Goal: Task Accomplishment & Management: Manage account settings

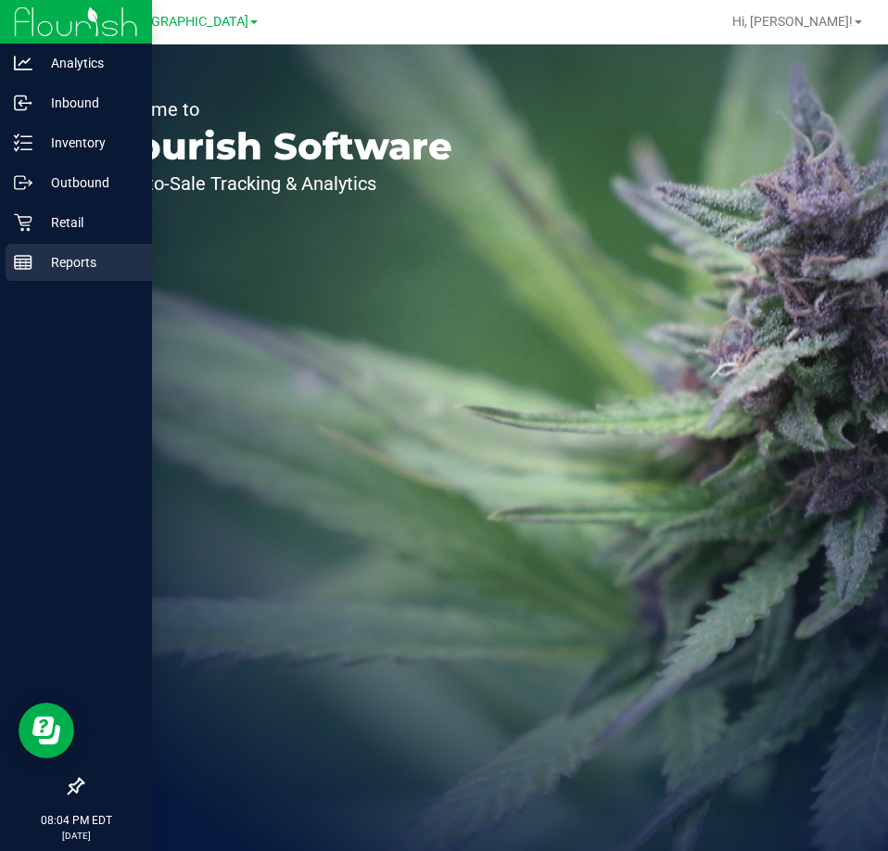
click at [17, 278] on div "Reports" at bounding box center [79, 262] width 146 height 37
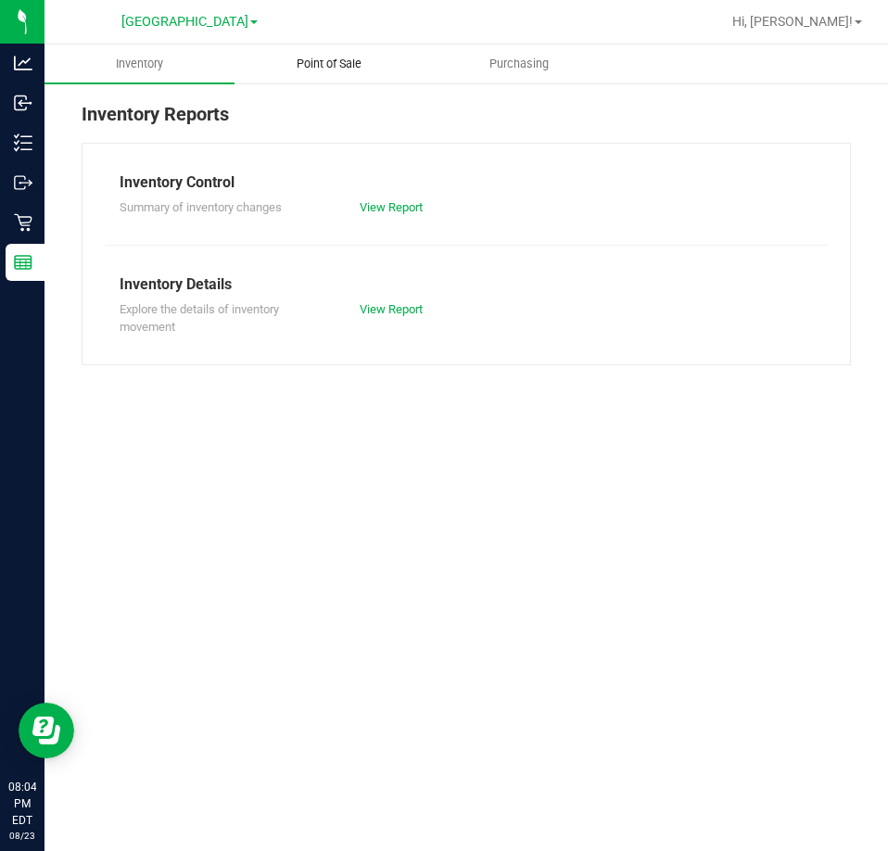
click at [346, 53] on uib-tab-heading "Point of Sale" at bounding box center [329, 63] width 188 height 37
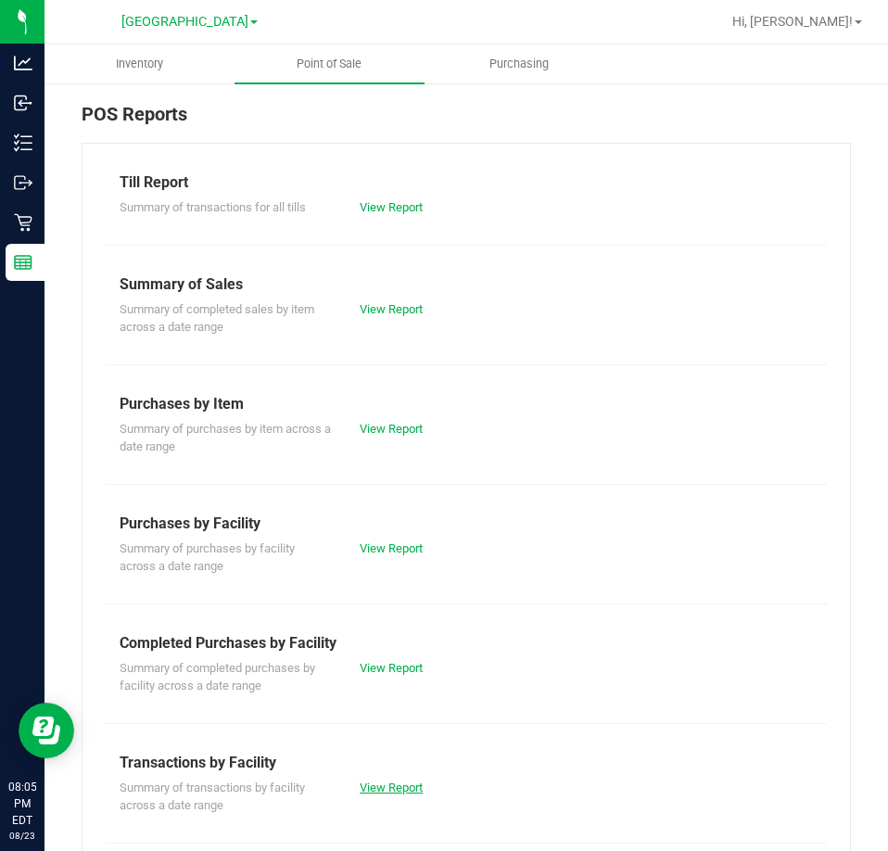
click at [407, 781] on link "View Report" at bounding box center [391, 787] width 63 height 14
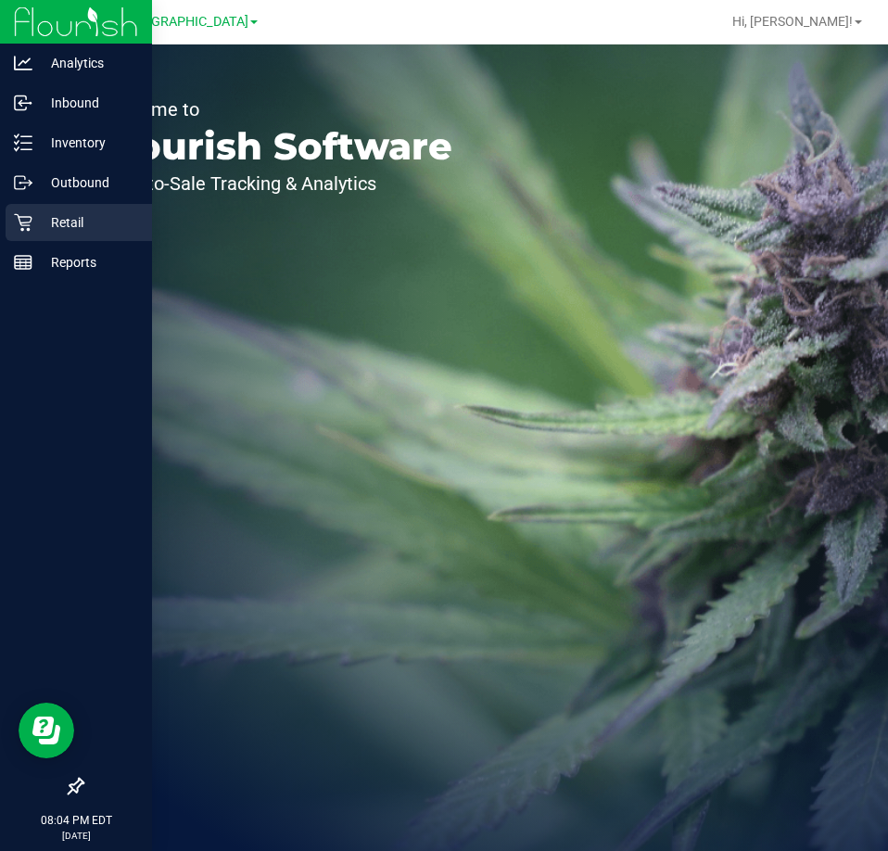
click at [11, 222] on div "Retail" at bounding box center [79, 222] width 146 height 37
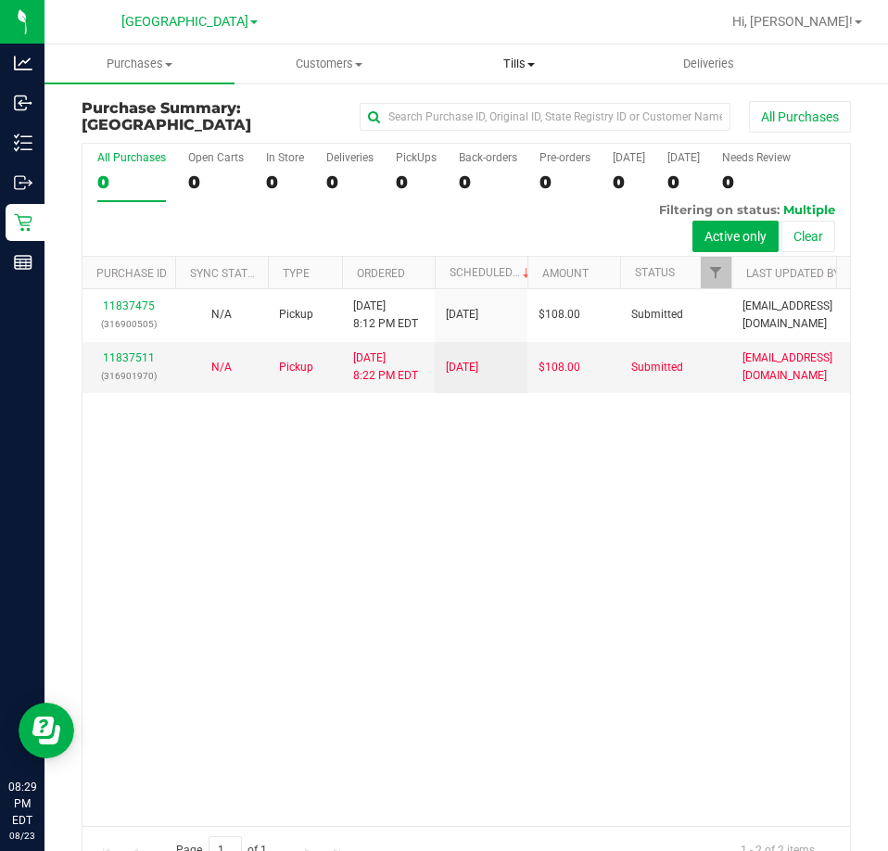
click at [545, 64] on span "Tills" at bounding box center [519, 64] width 188 height 17
click at [525, 132] on span "Reconcile e-payments" at bounding box center [516, 134] width 184 height 16
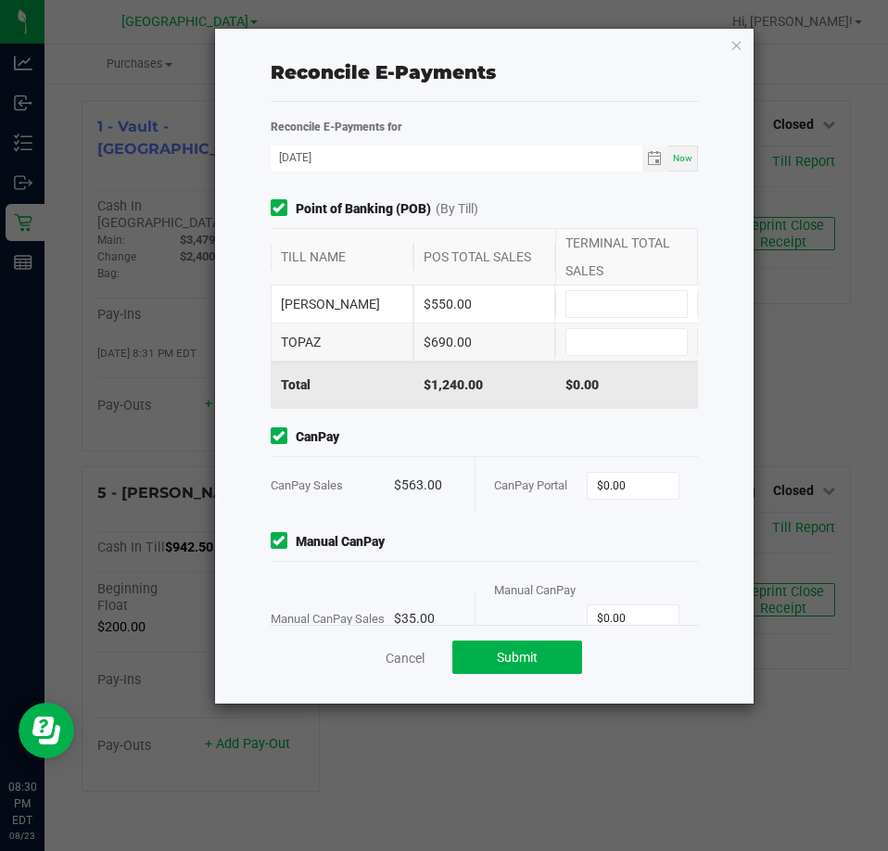
click at [584, 295] on input at bounding box center [626, 304] width 120 height 26
type input "$550.00"
click at [580, 330] on input at bounding box center [626, 342] width 120 height 26
type input "$690.00"
click at [631, 483] on input "0" at bounding box center [633, 486] width 91 height 26
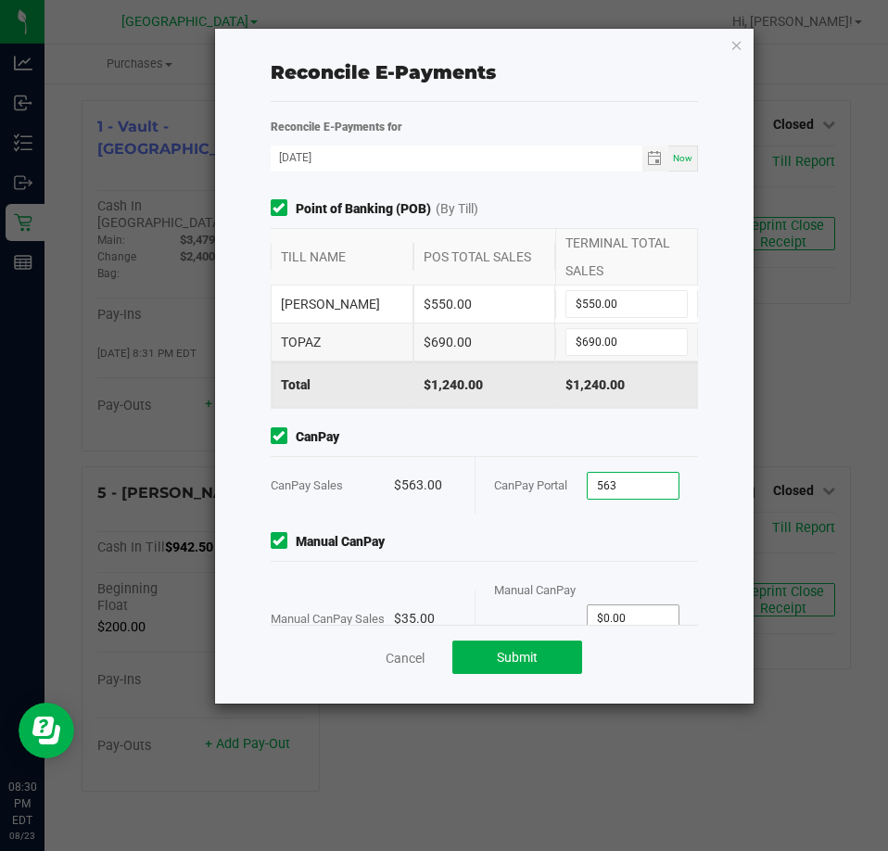
type input "$563.00"
click at [630, 615] on input "0" at bounding box center [633, 618] width 91 height 26
type input "$35.00"
click at [498, 548] on span "Manual CanPay" at bounding box center [485, 541] width 428 height 19
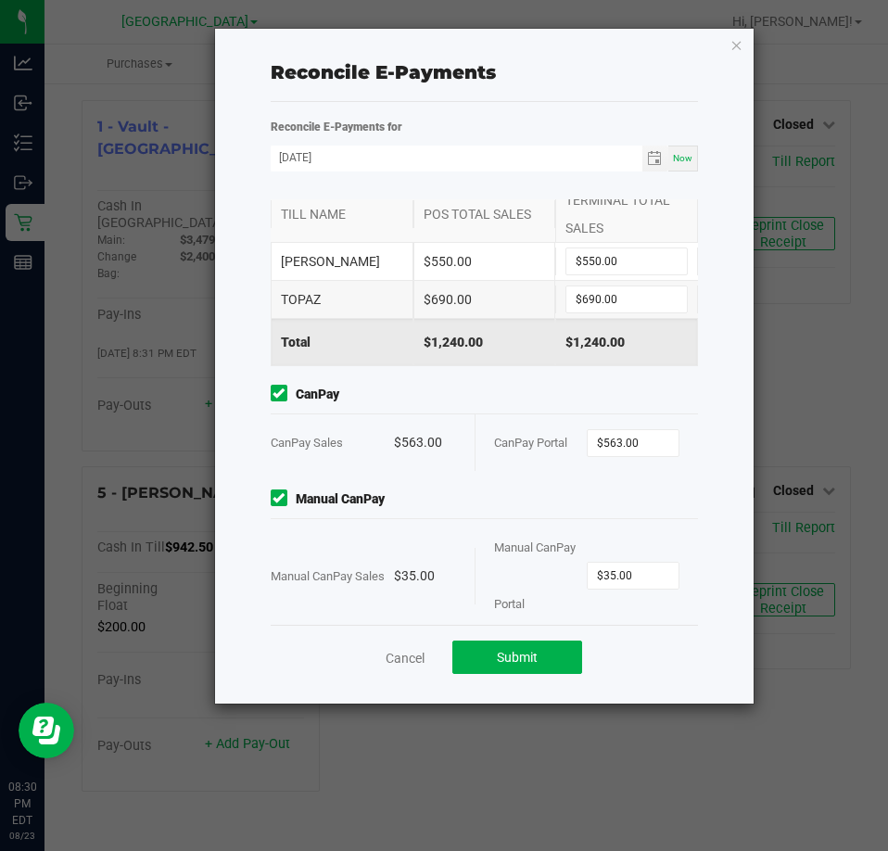
scroll to position [66, 0]
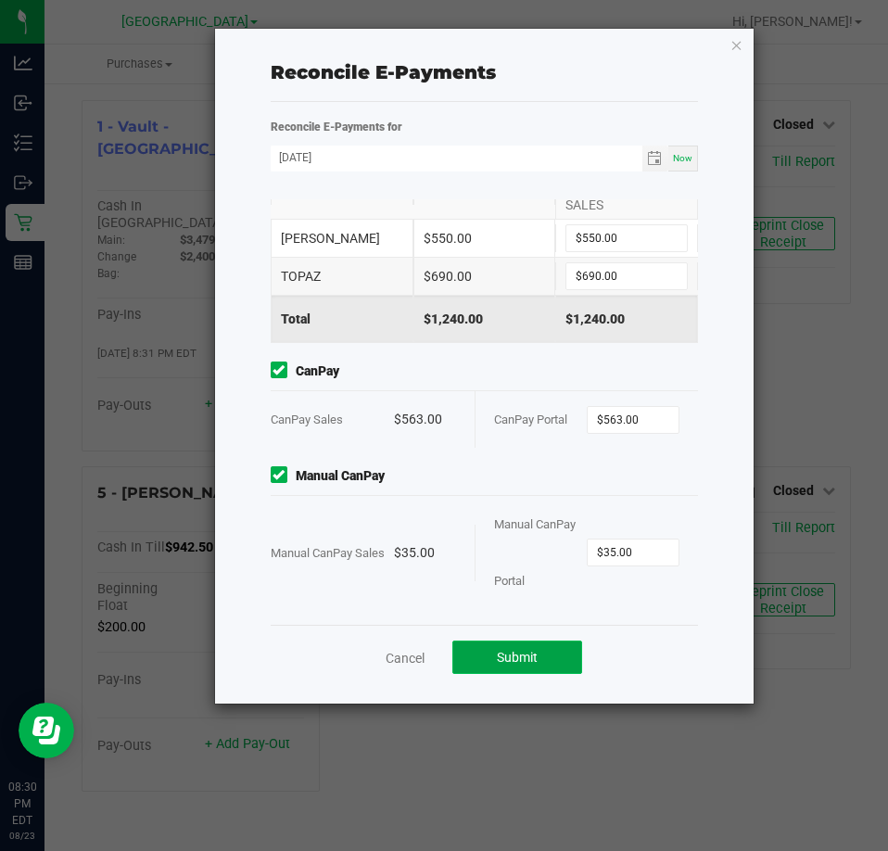
click at [568, 641] on button "Submit" at bounding box center [517, 656] width 130 height 33
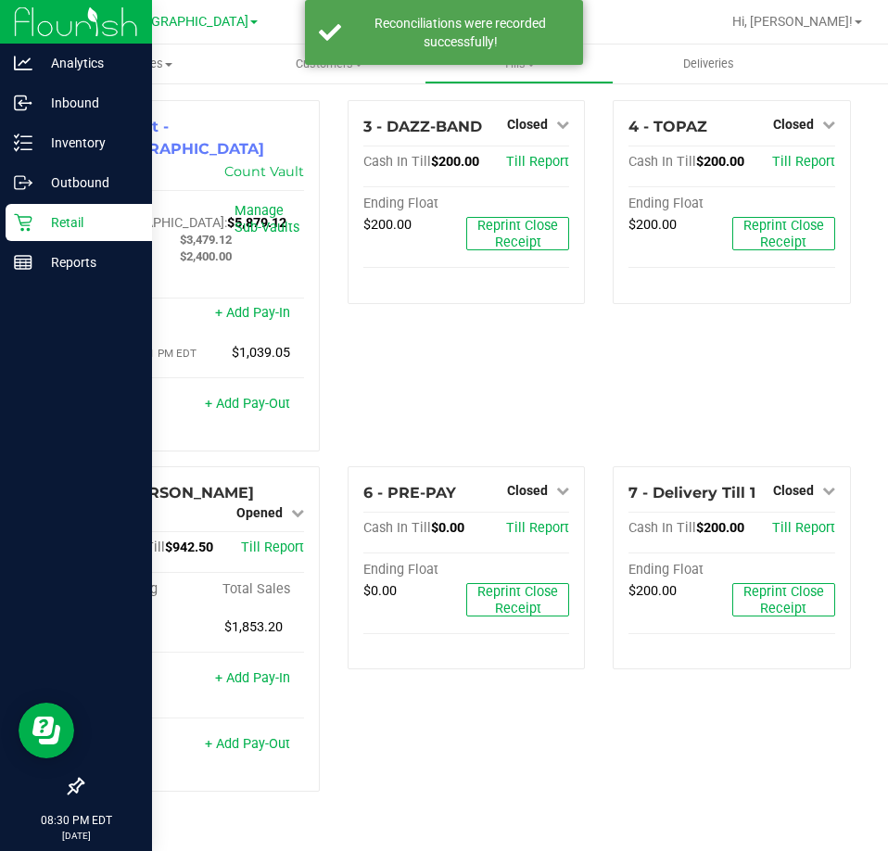
click at [41, 225] on p "Retail" at bounding box center [87, 222] width 111 height 22
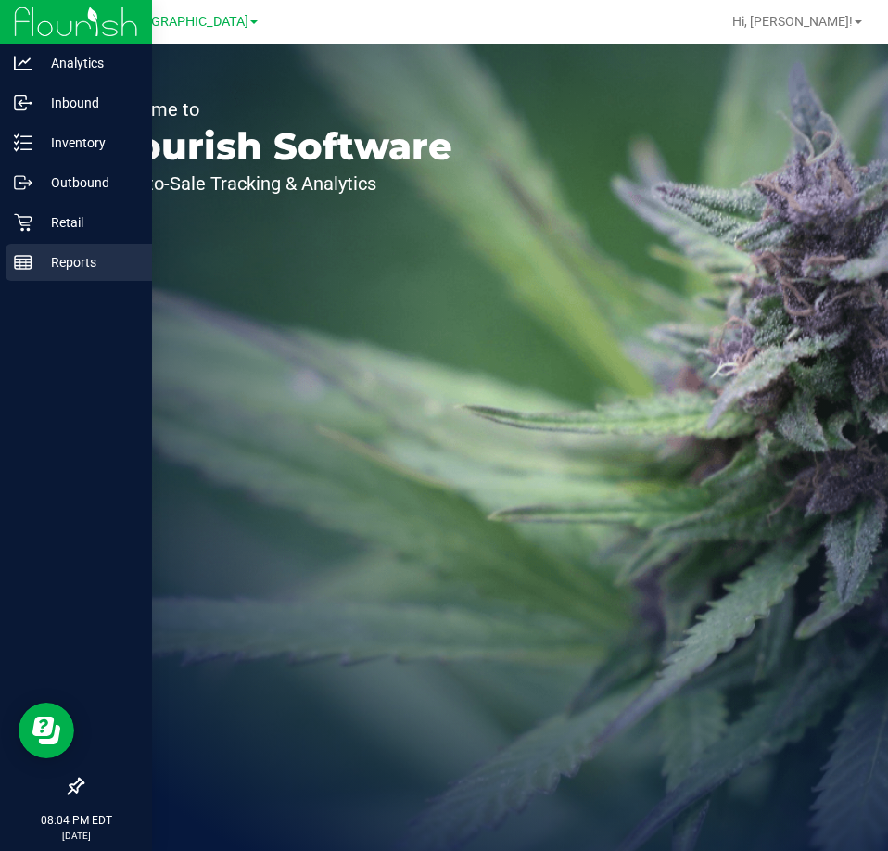
click at [56, 262] on p "Reports" at bounding box center [87, 262] width 111 height 22
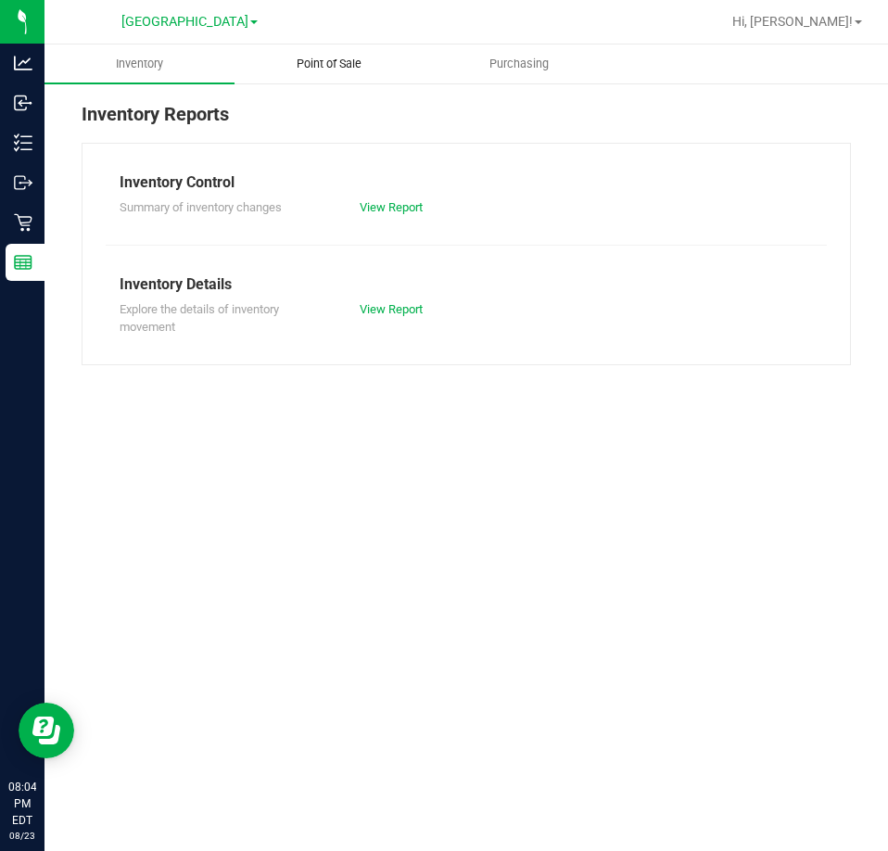
click at [323, 59] on span "Point of Sale" at bounding box center [329, 64] width 115 height 17
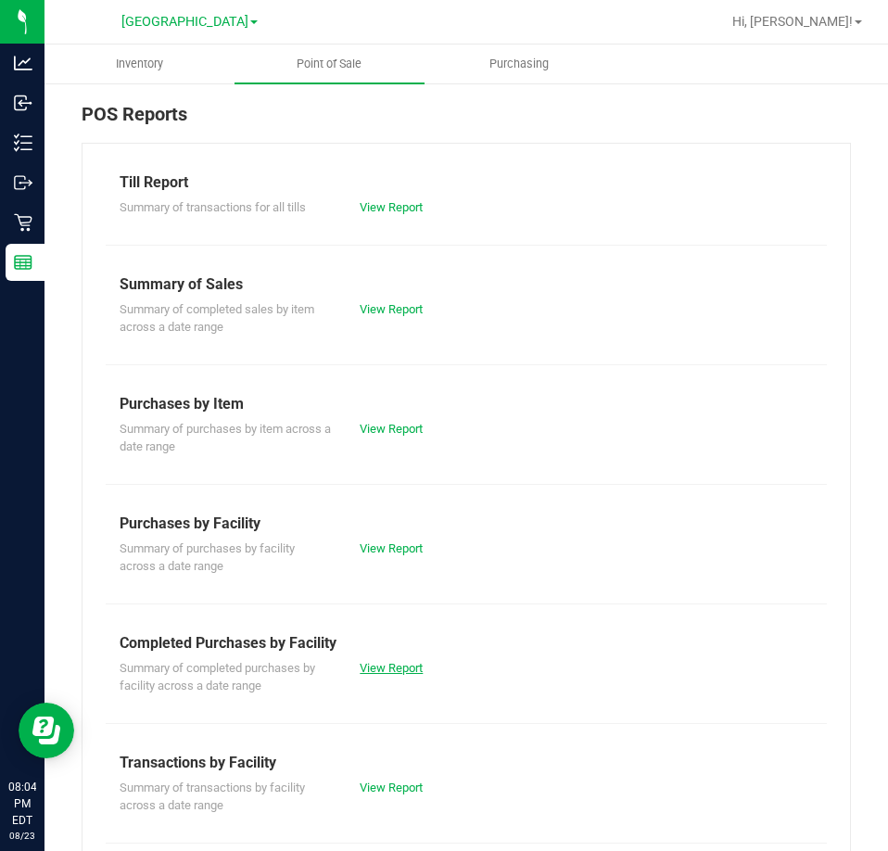
click at [390, 663] on link "View Report" at bounding box center [391, 668] width 63 height 14
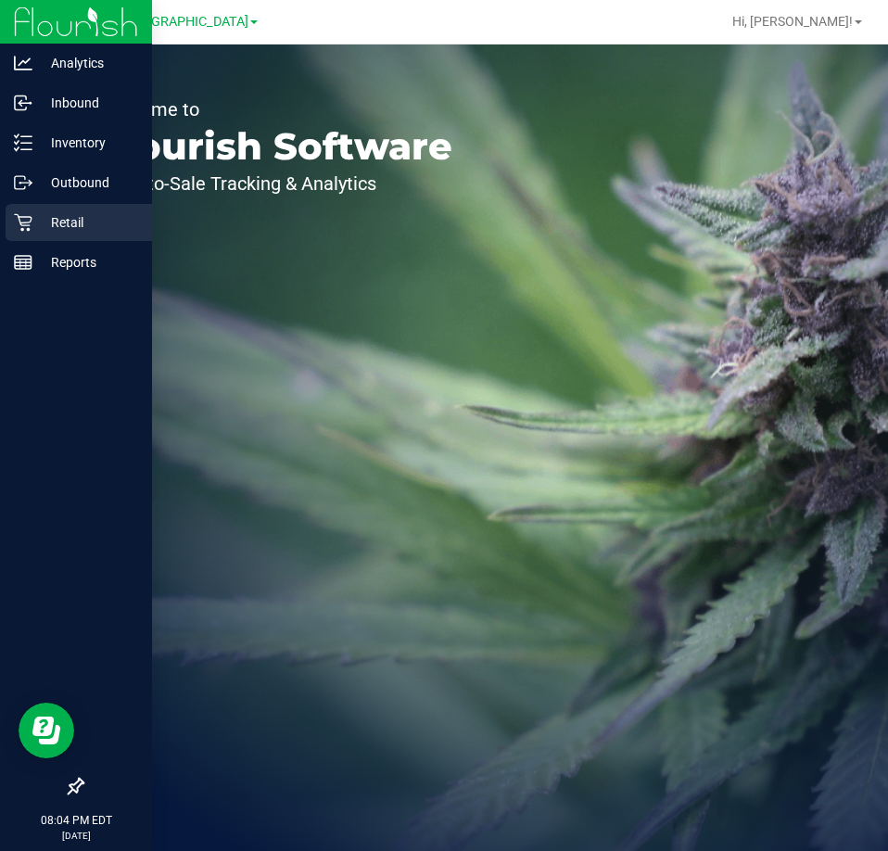
click at [32, 218] on icon at bounding box center [23, 223] width 18 height 18
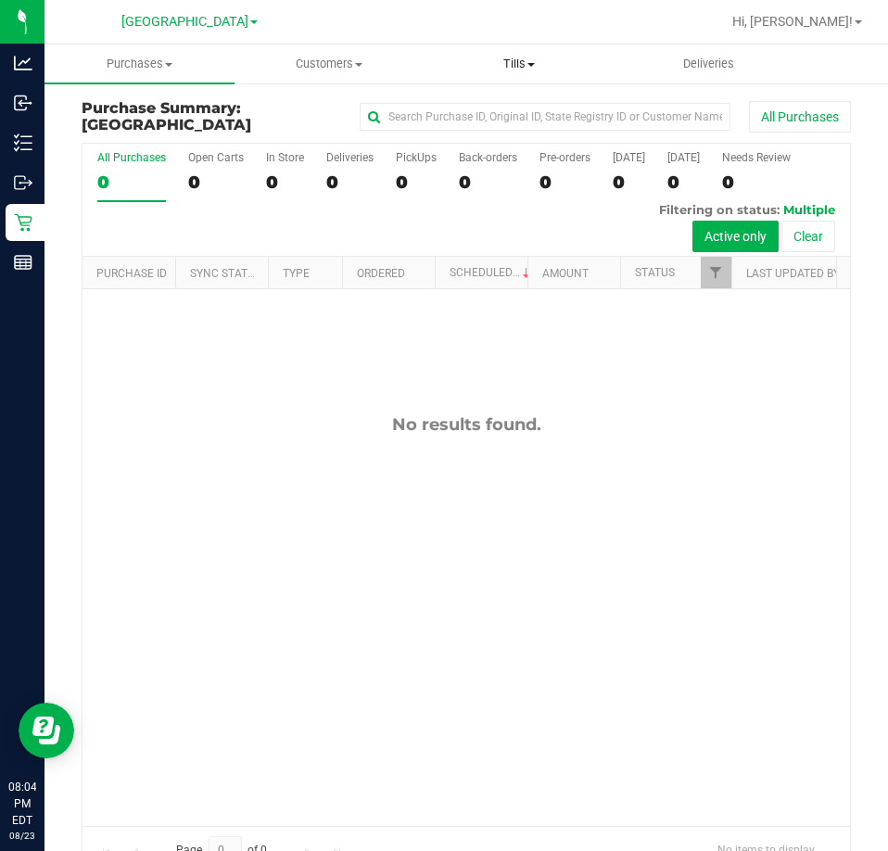
click at [520, 67] on span "Tills" at bounding box center [519, 64] width 188 height 17
click at [519, 109] on span "Manage tills" at bounding box center [486, 112] width 125 height 16
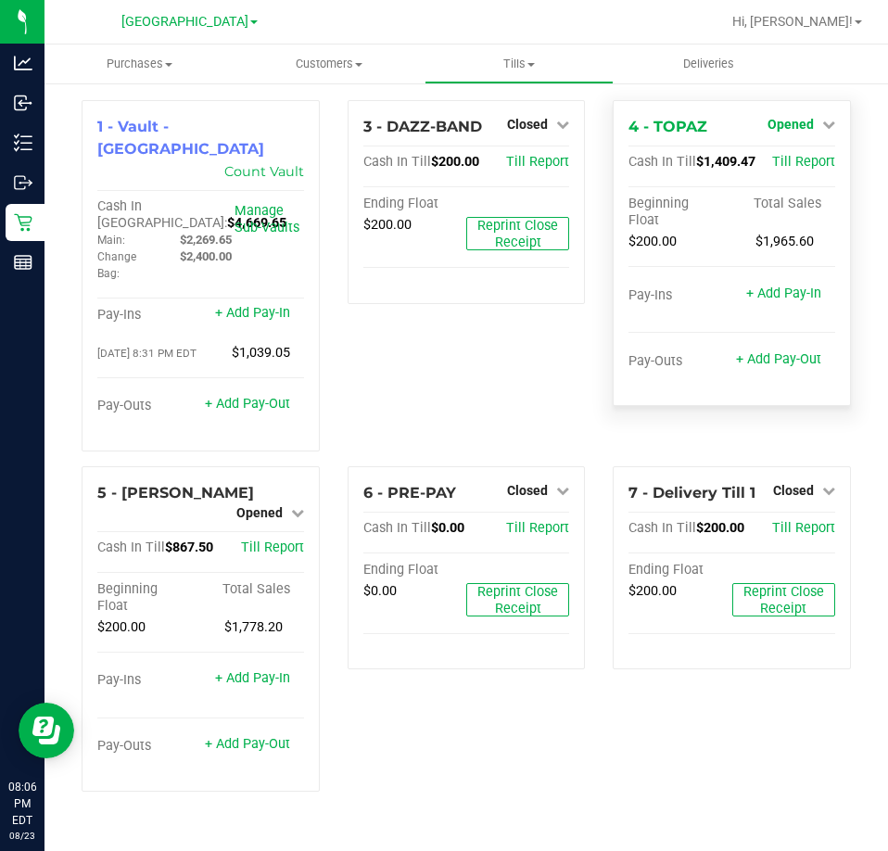
click at [809, 123] on span "Opened" at bounding box center [790, 124] width 46 height 15
click at [798, 154] on div "Close Till" at bounding box center [792, 163] width 137 height 23
click at [795, 161] on link "Close Till" at bounding box center [792, 163] width 50 height 15
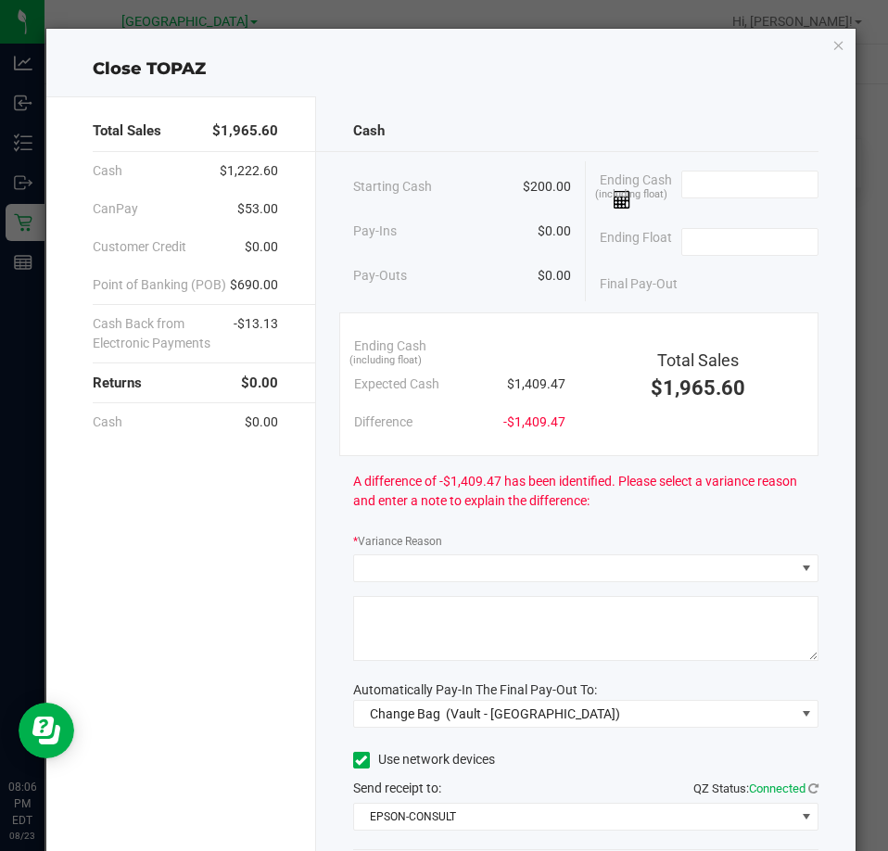
click at [752, 137] on div "Cash" at bounding box center [585, 131] width 465 height 40
click at [740, 173] on input at bounding box center [750, 184] width 136 height 26
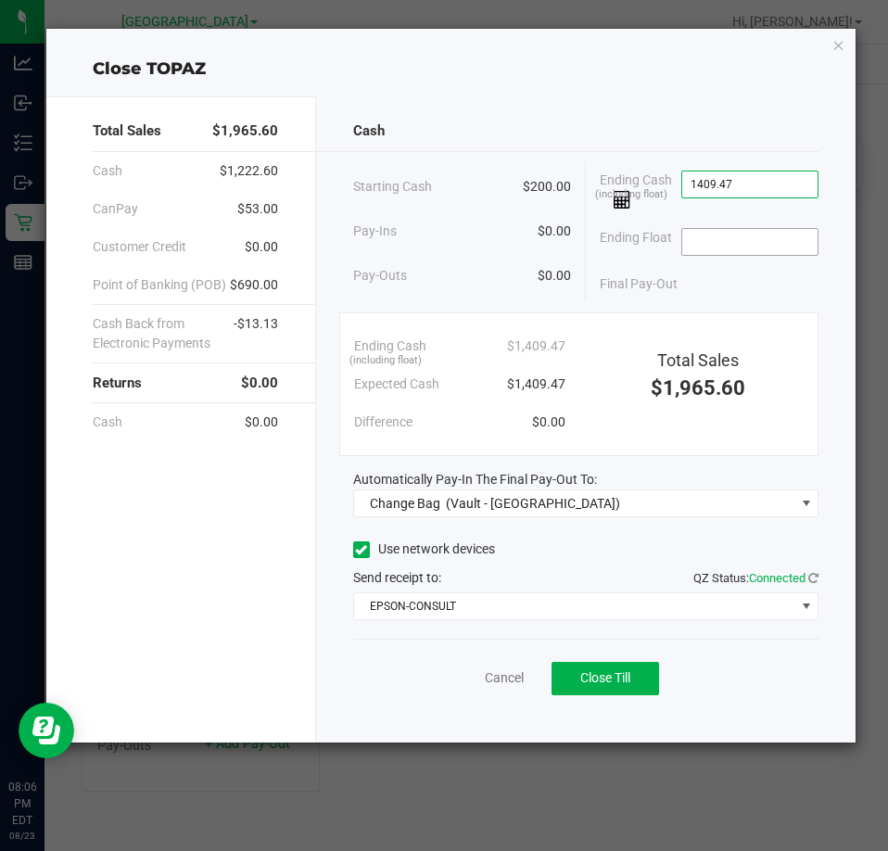
type input "$1,409.47"
click at [778, 243] on input at bounding box center [750, 242] width 136 height 26
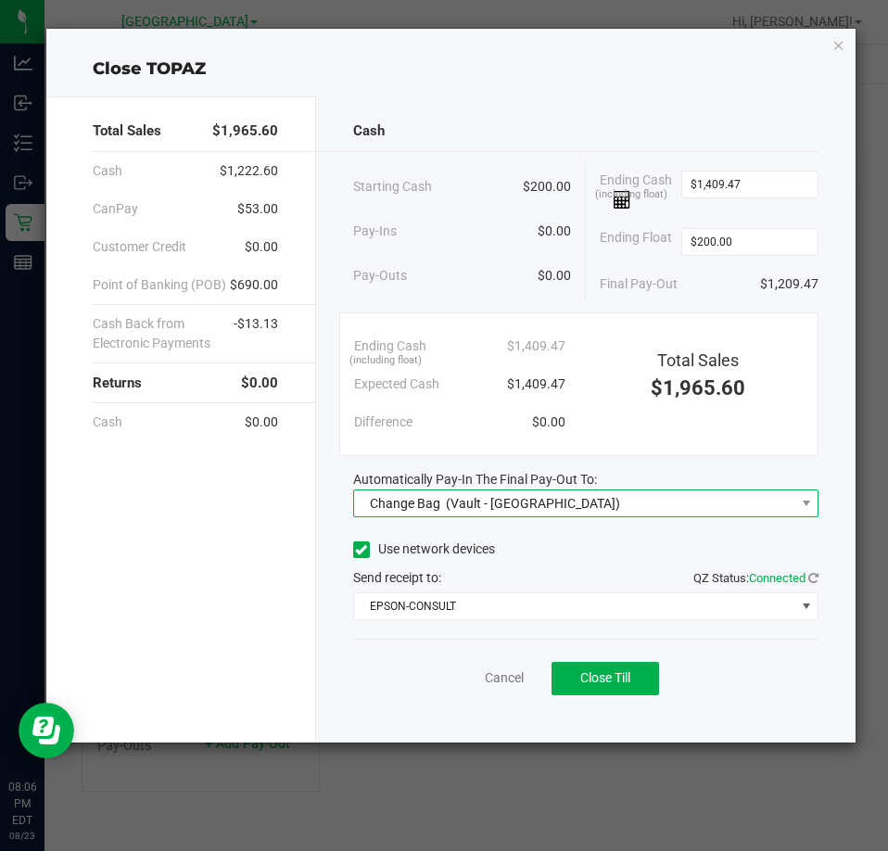
type input "$200.00"
click at [514, 507] on span "(Vault - South Tampa WC)" at bounding box center [533, 503] width 174 height 15
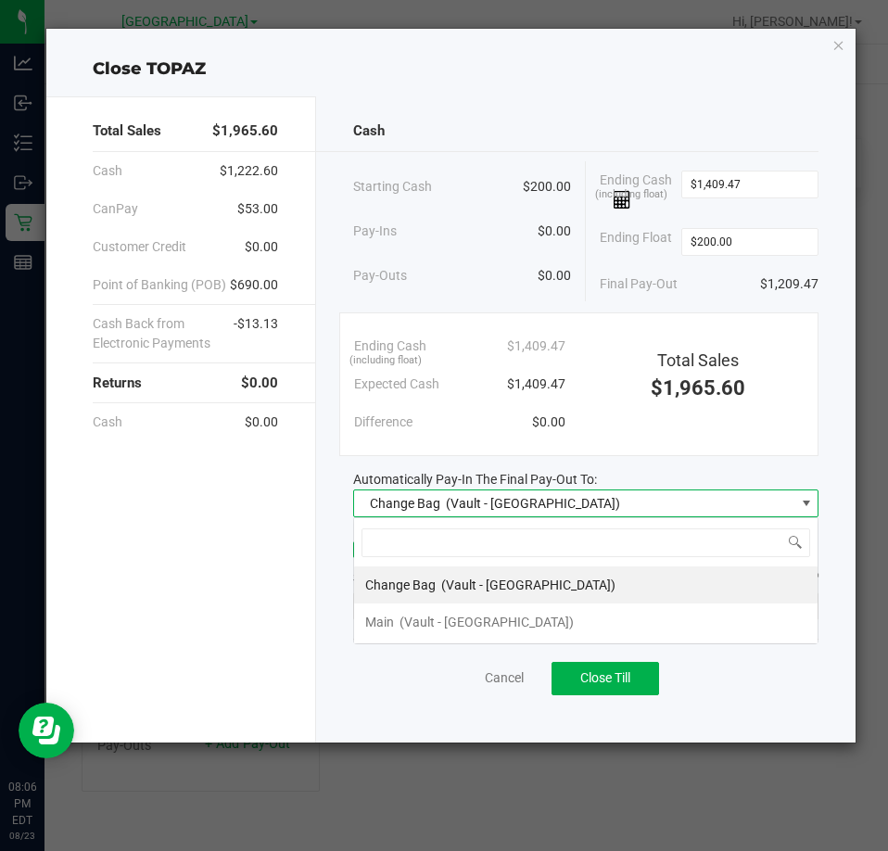
scroll to position [28, 466]
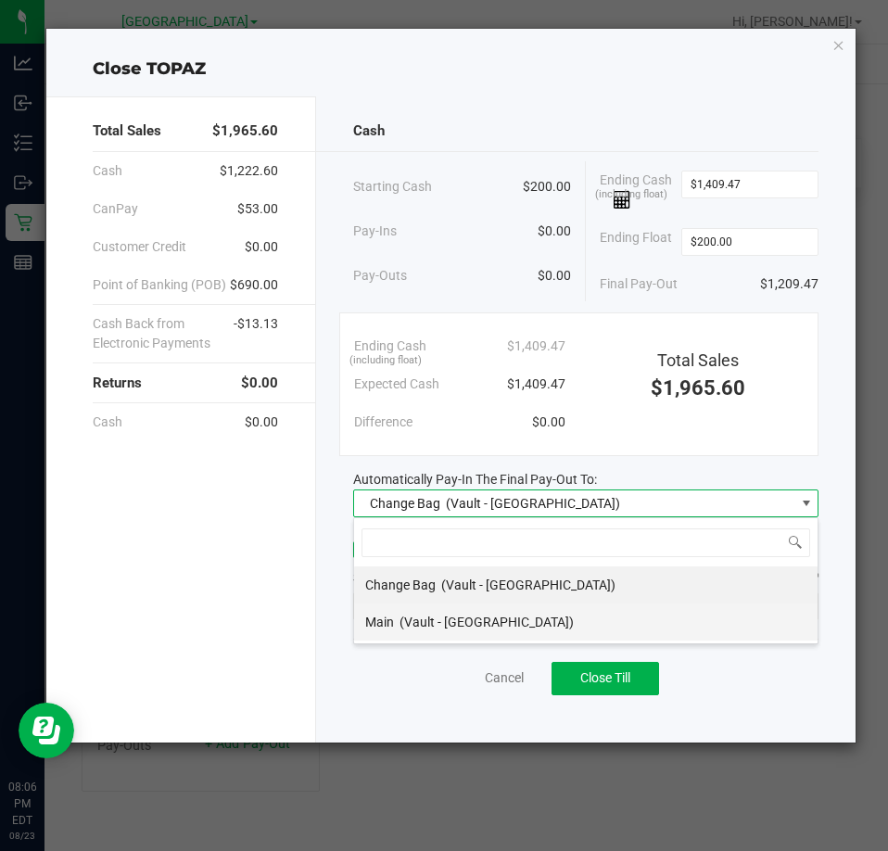
click at [565, 623] on li "Main (Vault - South Tampa WC)" at bounding box center [585, 621] width 463 height 37
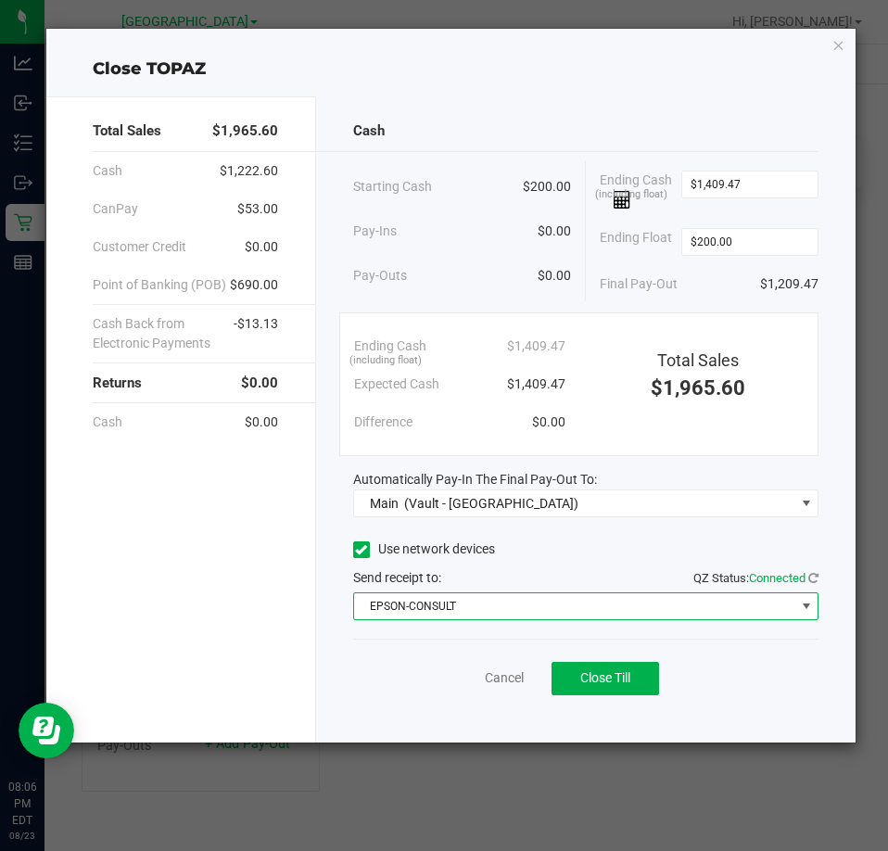
click at [546, 607] on span "EPSON-CONSULT" at bounding box center [574, 606] width 440 height 26
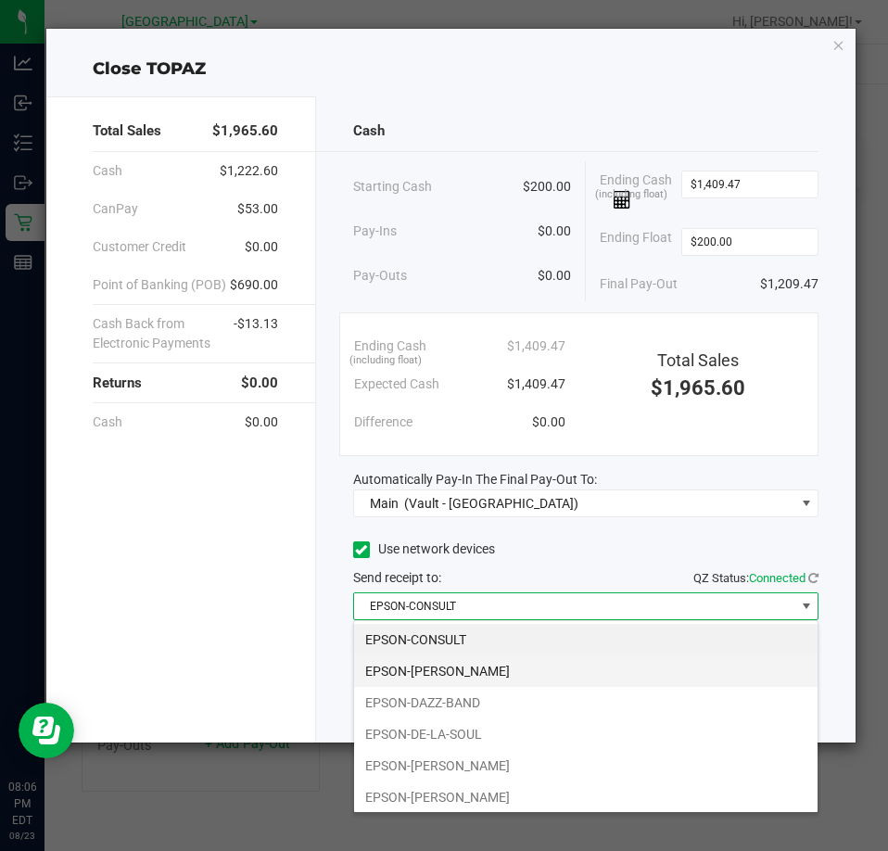
click at [555, 665] on li "EPSON-DAVID-CROSBY" at bounding box center [585, 671] width 463 height 32
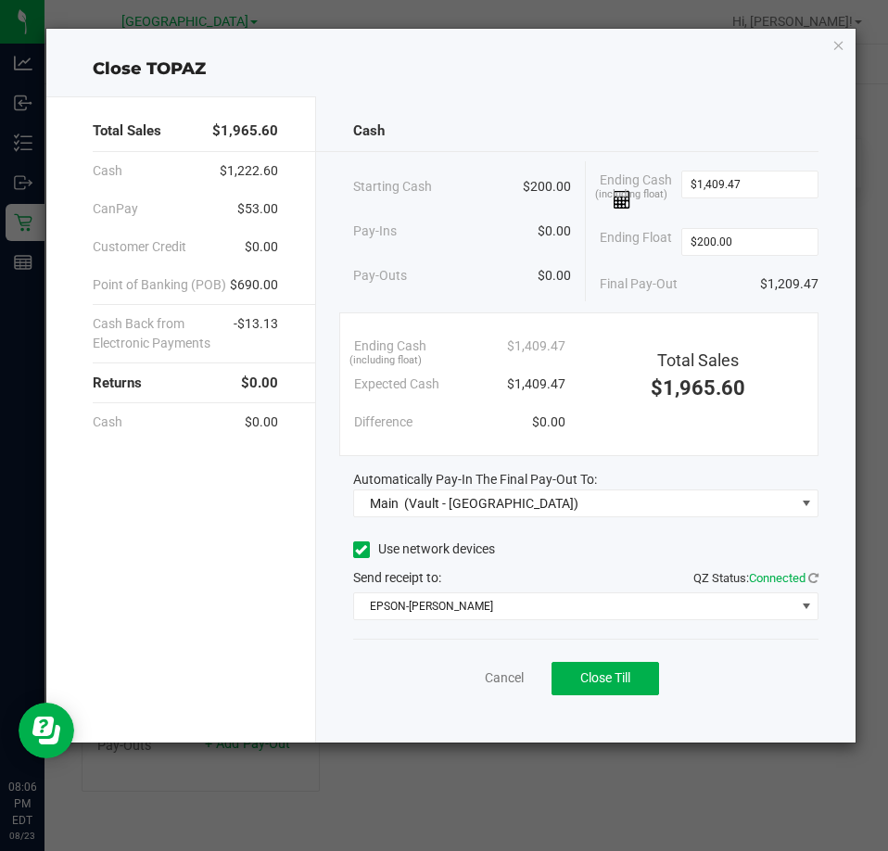
click at [411, 650] on div "Cancel Close Till" at bounding box center [585, 674] width 465 height 71
click at [617, 678] on span "Close Till" at bounding box center [605, 677] width 50 height 15
click at [446, 673] on link "Dismiss" at bounding box center [463, 677] width 44 height 19
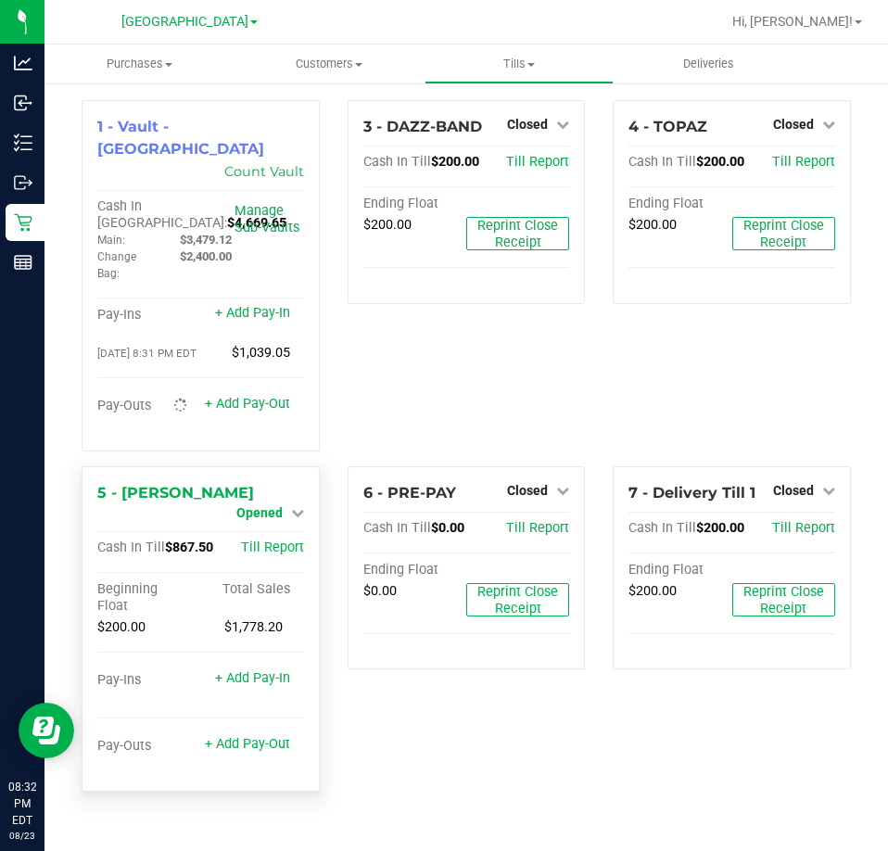
click at [295, 506] on icon at bounding box center [297, 512] width 13 height 13
click at [284, 521] on link "Close Till" at bounding box center [261, 528] width 50 height 15
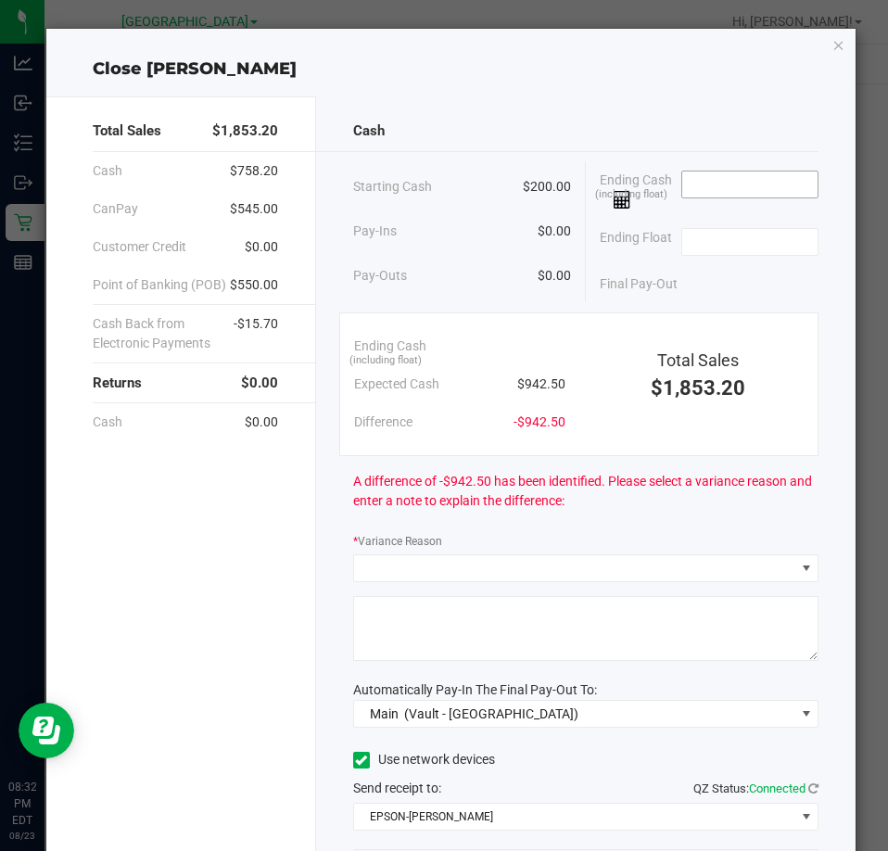
click at [702, 183] on input at bounding box center [750, 184] width 136 height 26
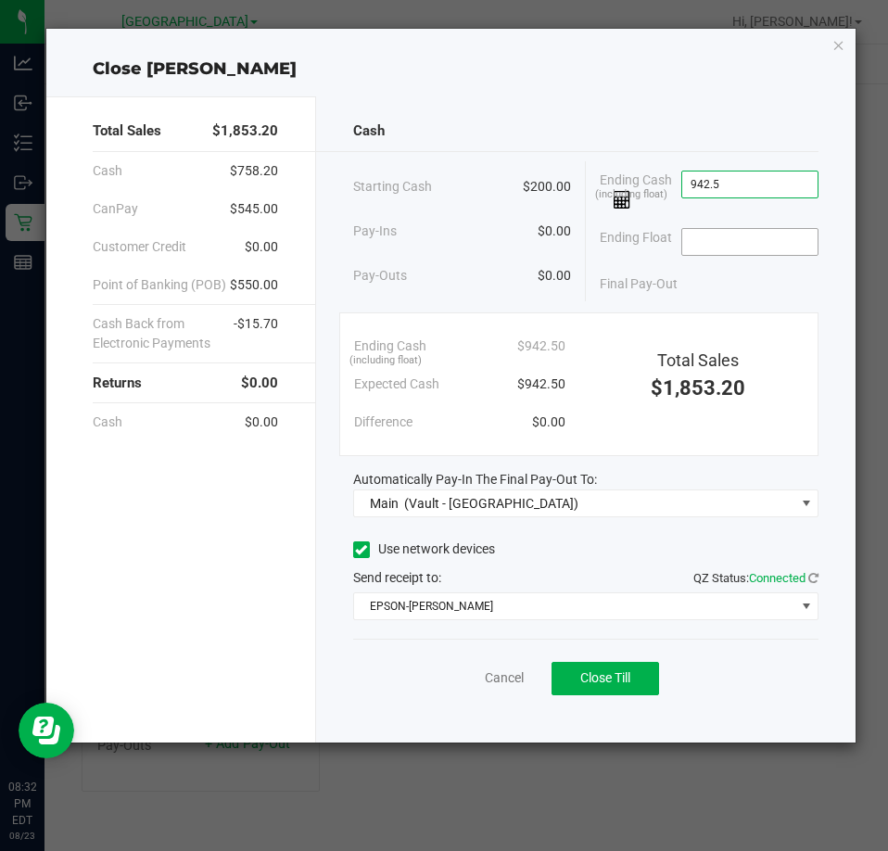
click at [735, 239] on input at bounding box center [750, 242] width 136 height 26
type input "$942.50"
click at [363, 694] on div "Cancel Close Till" at bounding box center [585, 674] width 465 height 71
type input "$200.00"
click at [644, 685] on button "Close Till" at bounding box center [605, 678] width 108 height 33
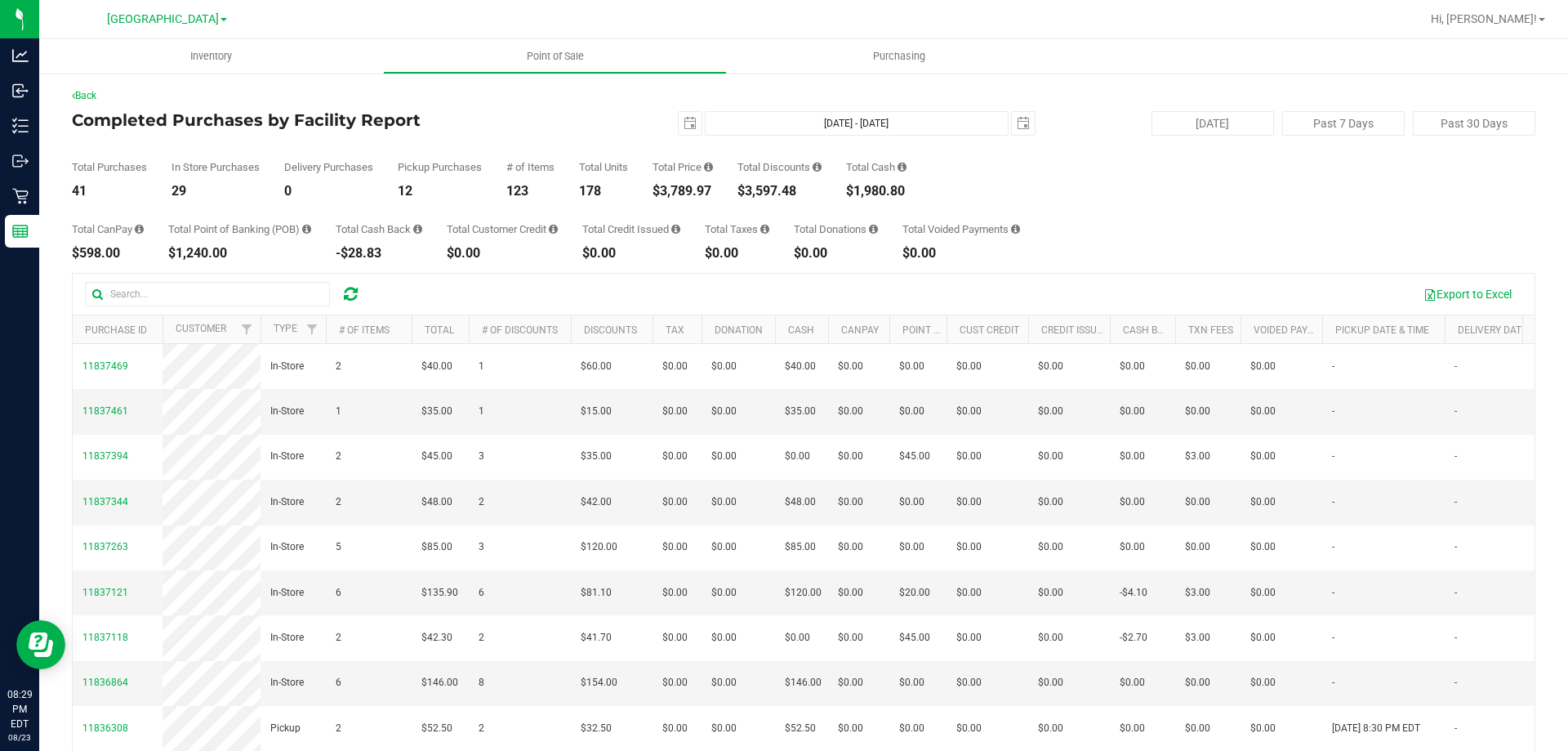
click at [1115, 199] on div "Total CanPay $598.00 Total Point of Banking (POB) $1,240.00 Total Cash Back -$2…" at bounding box center [804, 228] width 1464 height 62
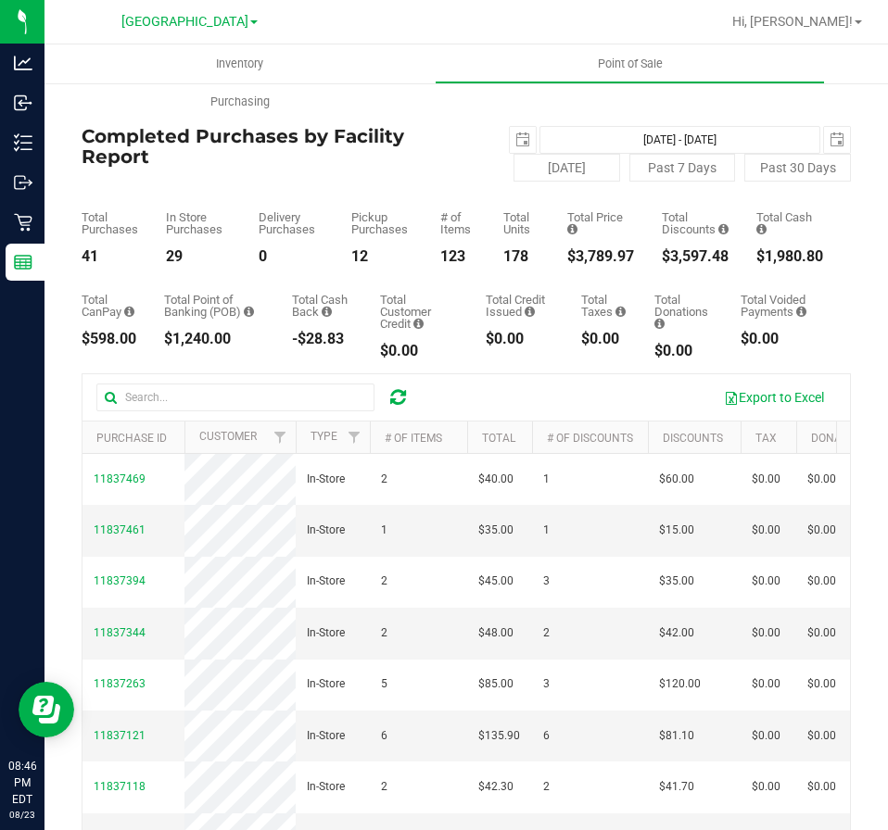
drag, startPoint x: 617, startPoint y: 255, endPoint x: 545, endPoint y: 256, distance: 72.3
click at [545, 256] on div "Total Purchases 41 In Store Purchases 29 Delivery Purchases 0 Pickup Purchases …" at bounding box center [466, 223] width 769 height 82
copy div "$3,789.97"
click at [708, 281] on div "Total CanPay $598.00 Total Point of Banking (POB) $1,240.00 Total Cash Back -$2…" at bounding box center [466, 311] width 769 height 95
drag, startPoint x: 713, startPoint y: 256, endPoint x: 642, endPoint y: 259, distance: 70.5
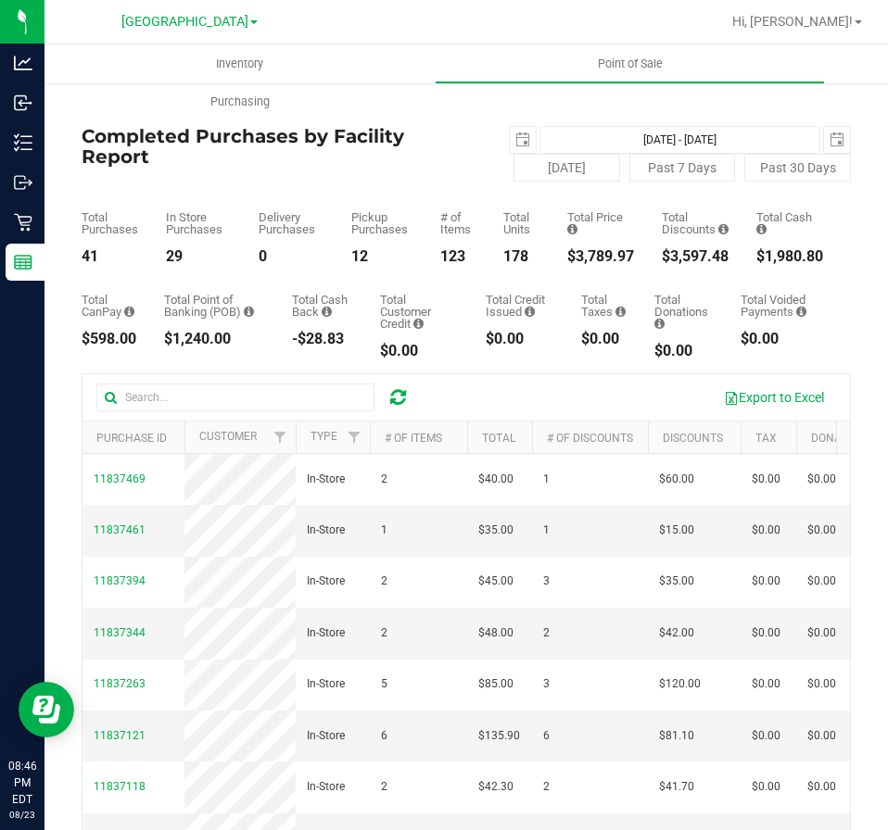
click at [642, 259] on div "Total Purchases 41 In Store Purchases 29 Delivery Purchases 0 Pickup Purchases …" at bounding box center [466, 223] width 769 height 82
copy div "$3,597.48"
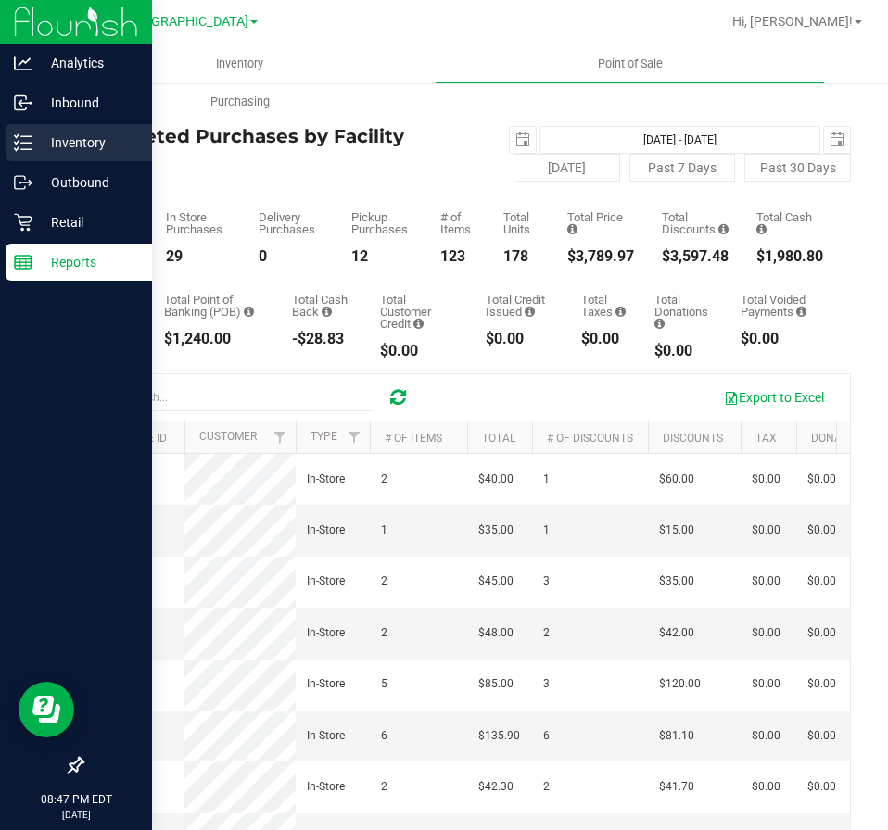
click at [41, 125] on div "Inventory" at bounding box center [79, 142] width 146 height 37
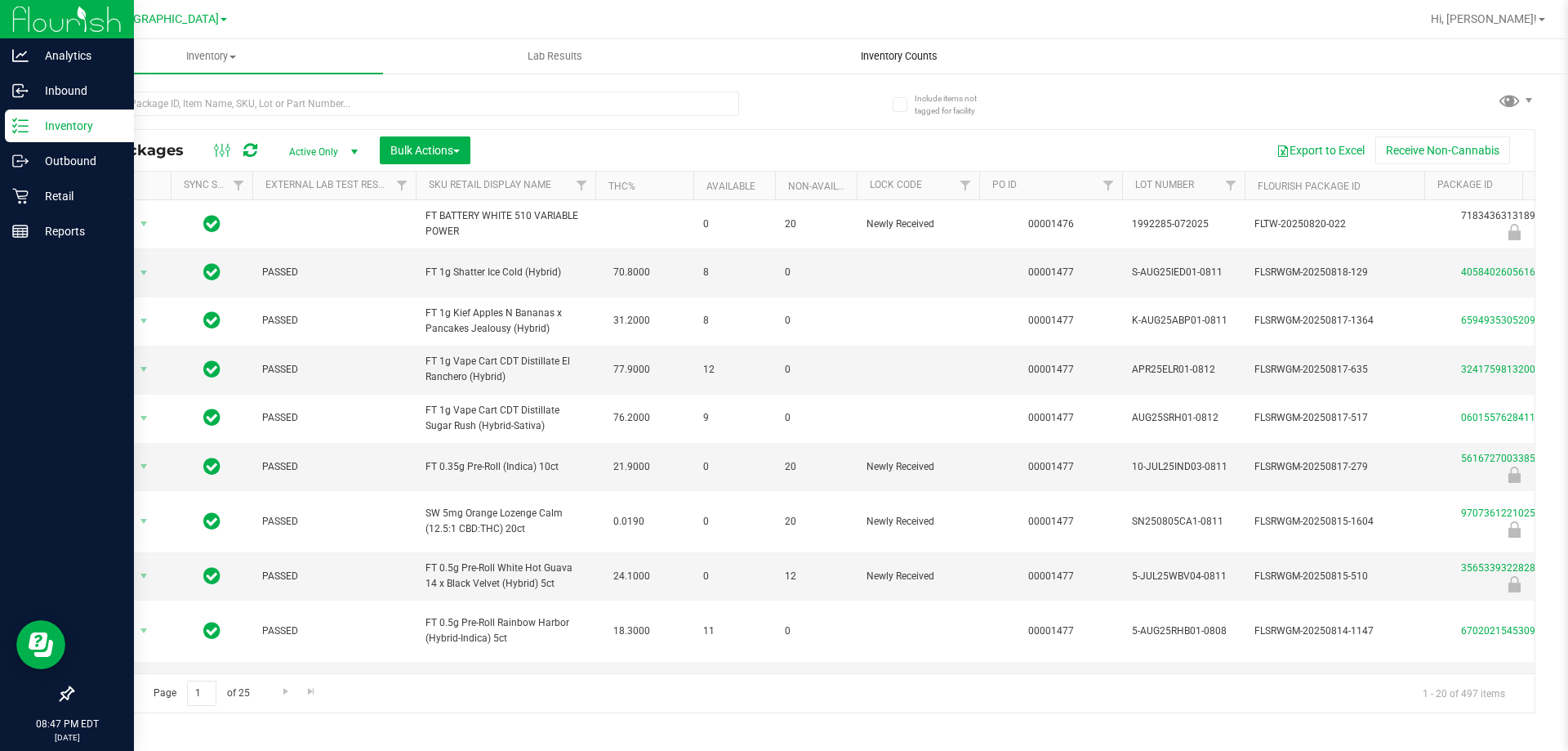
click at [892, 58] on span "Inventory Counts" at bounding box center [899, 56] width 121 height 15
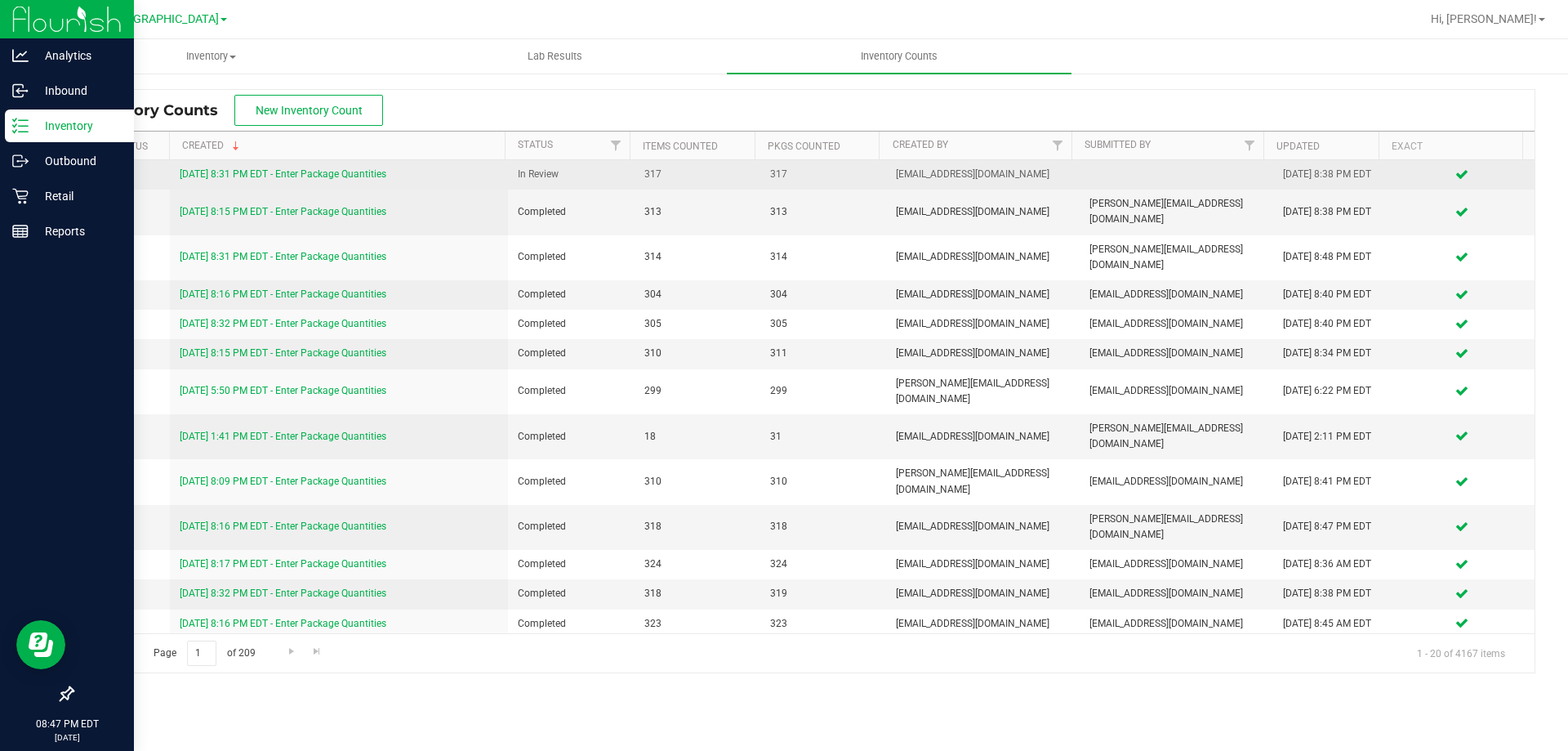
click at [293, 168] on link "8/23/25 8:31 PM EDT - Enter Package Quantities" at bounding box center [283, 174] width 206 height 11
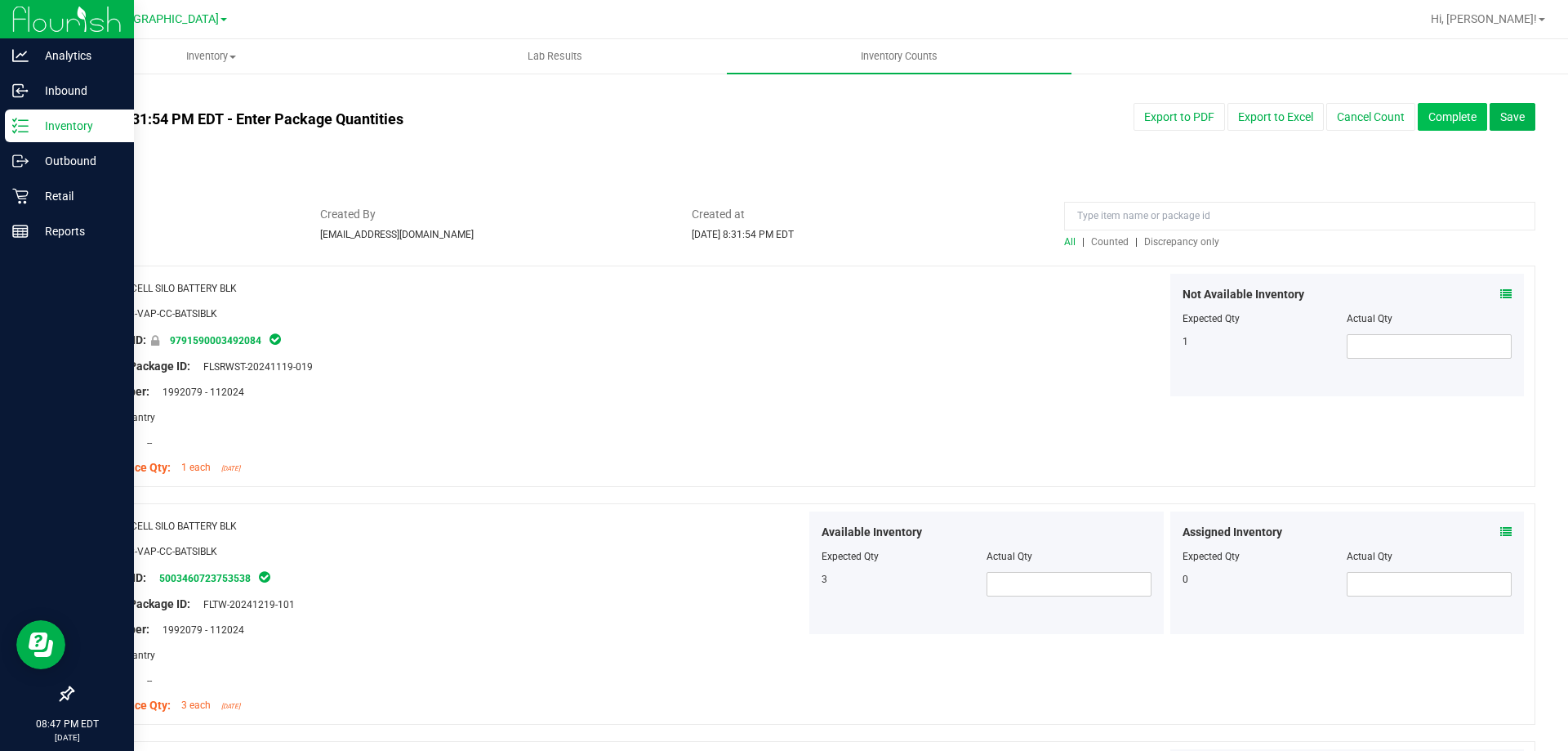
click at [1420, 126] on button "Complete" at bounding box center [1453, 117] width 70 height 28
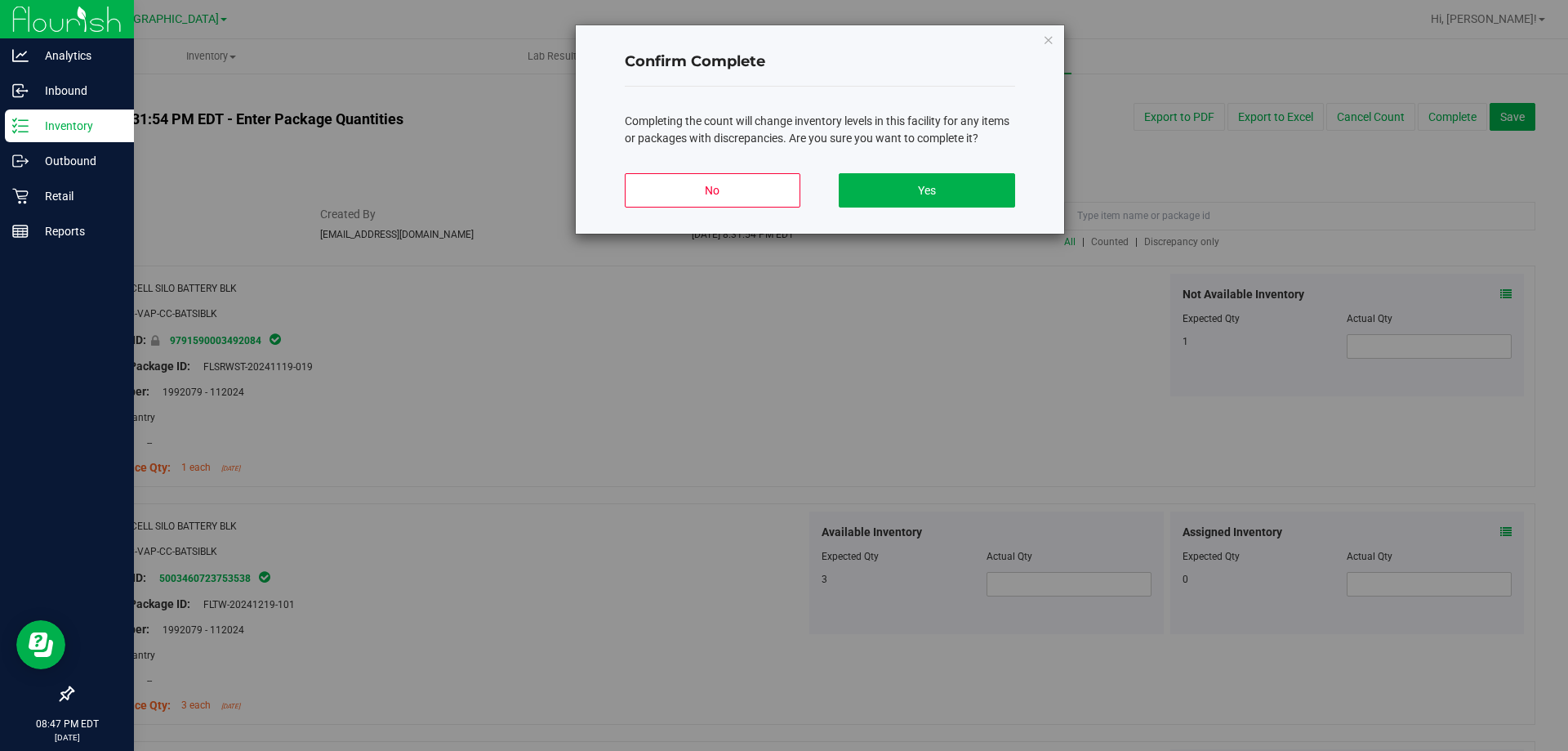
click at [1038, 42] on div "Confirm Complete Completing the count will change inventory levels in this faci…" at bounding box center [820, 130] width 488 height 208
click at [1047, 40] on icon "button" at bounding box center [1048, 39] width 11 height 19
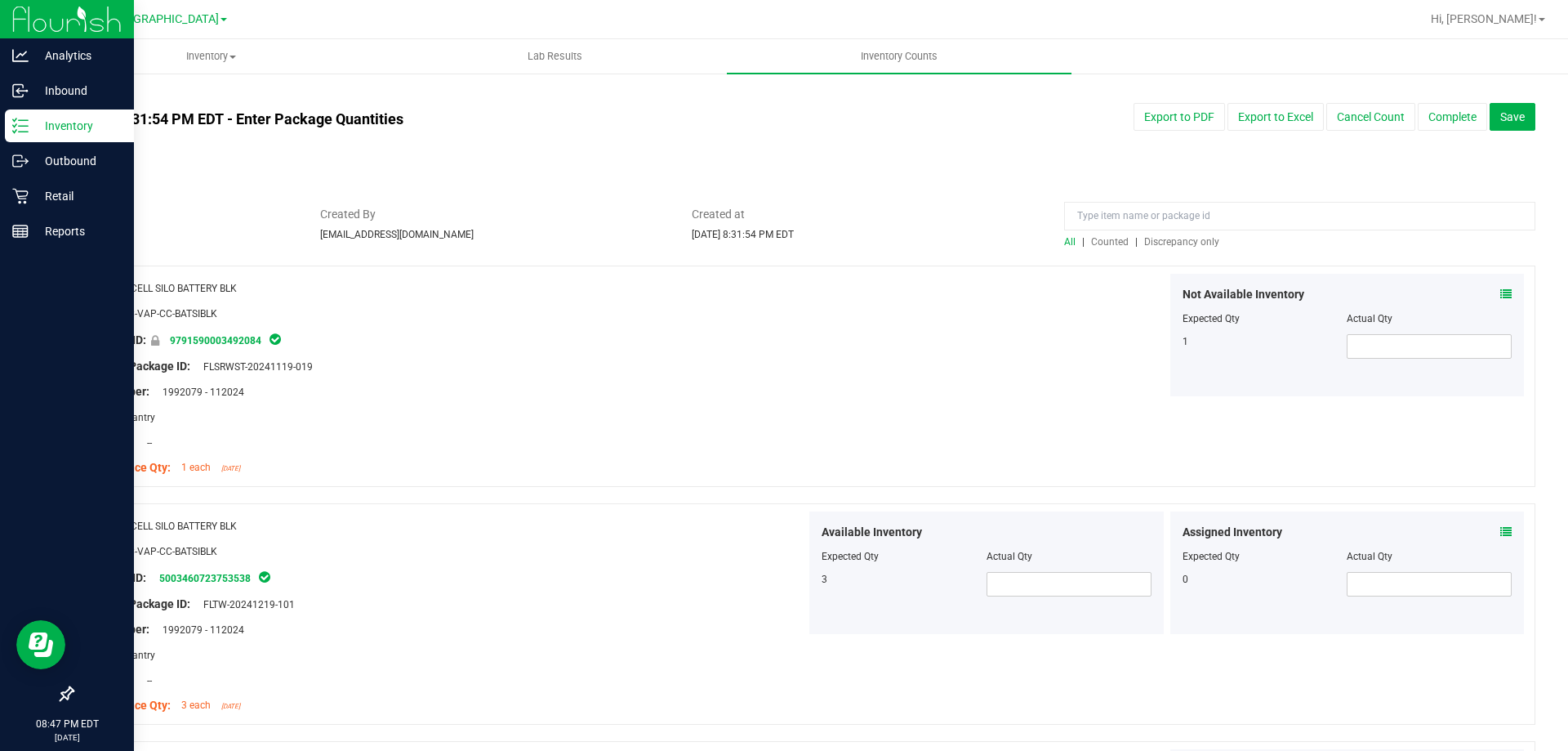
click at [1141, 245] on link "Discrepancy only" at bounding box center [1180, 242] width 79 height 11
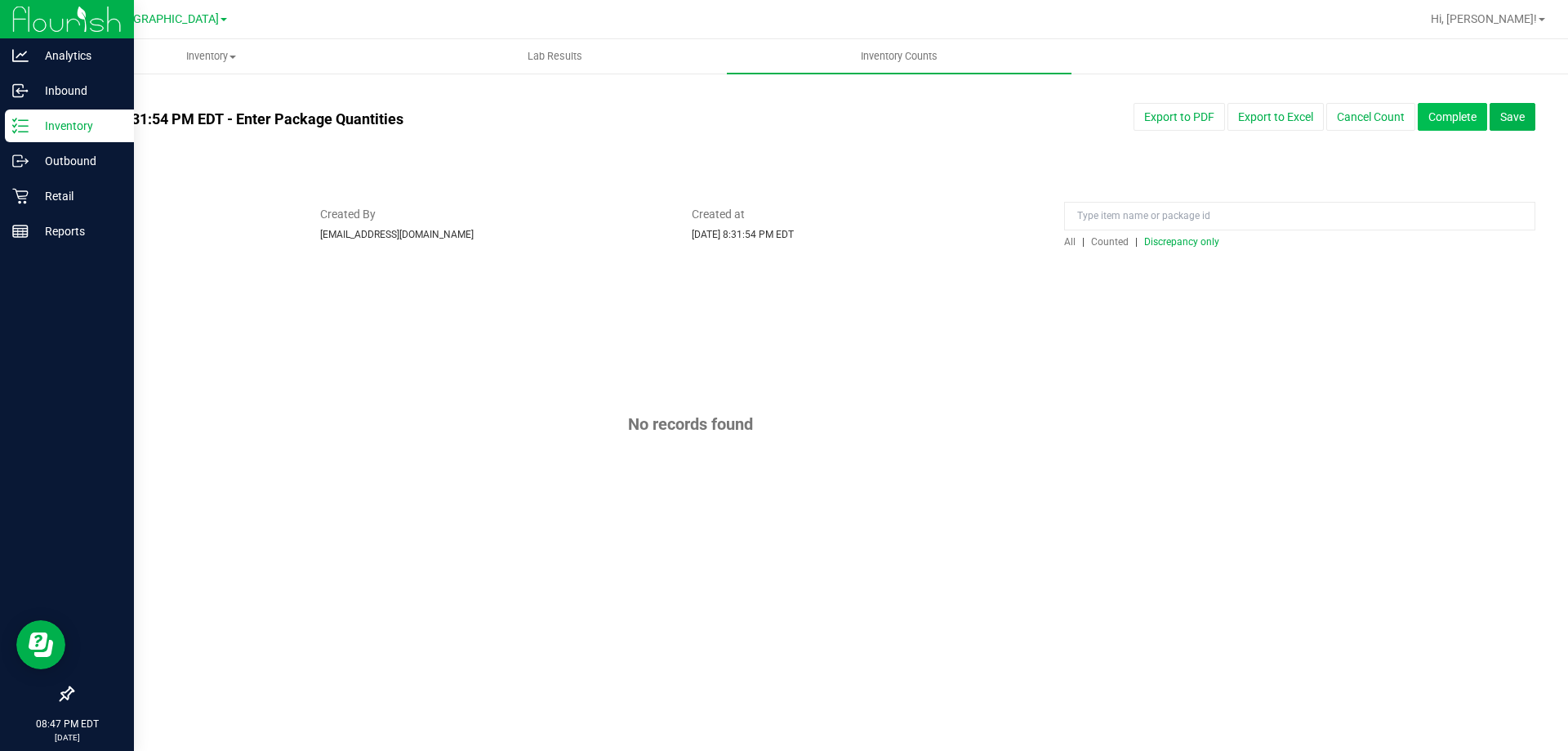
click at [1455, 113] on button "Complete" at bounding box center [1453, 117] width 70 height 28
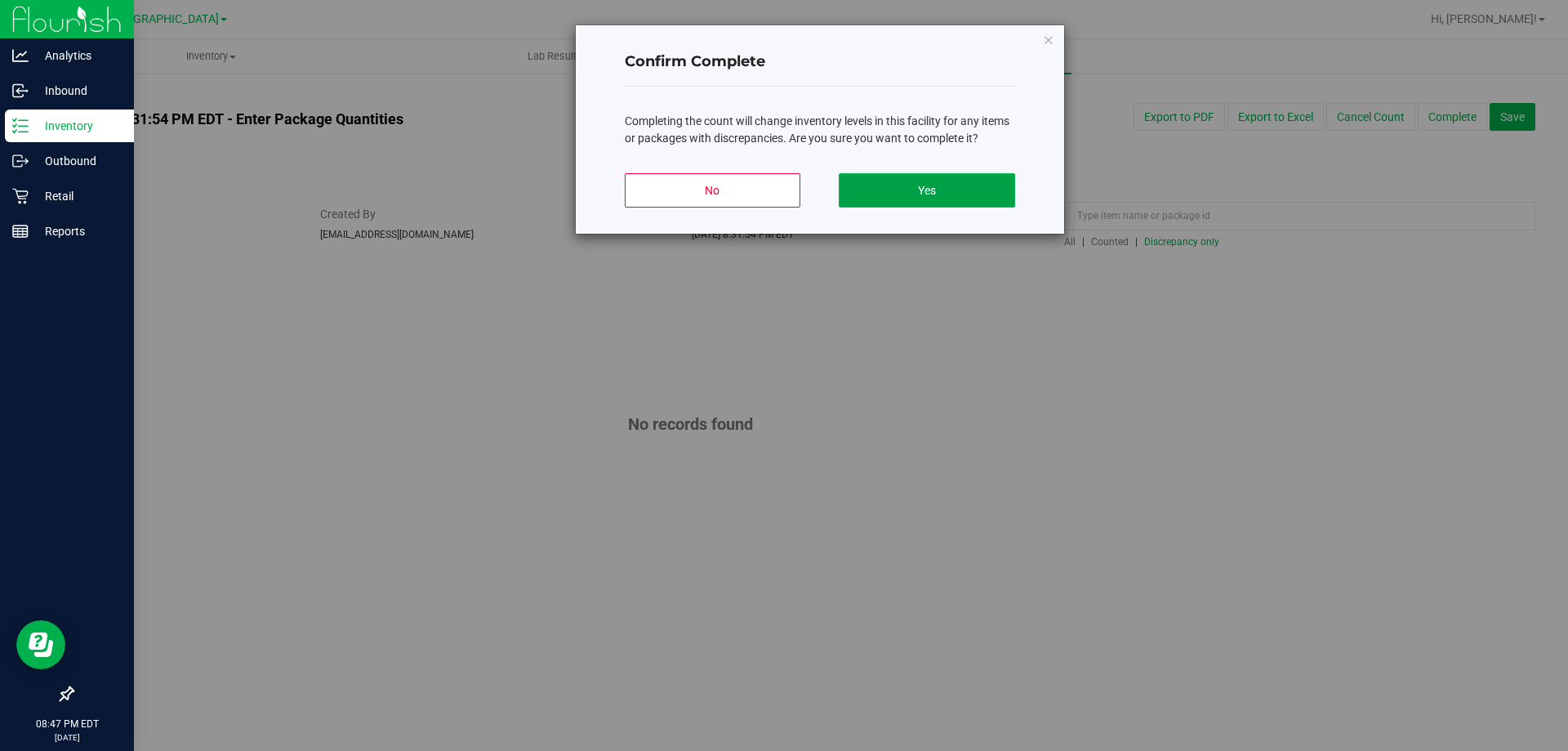
click at [976, 181] on button "Yes" at bounding box center [926, 190] width 175 height 34
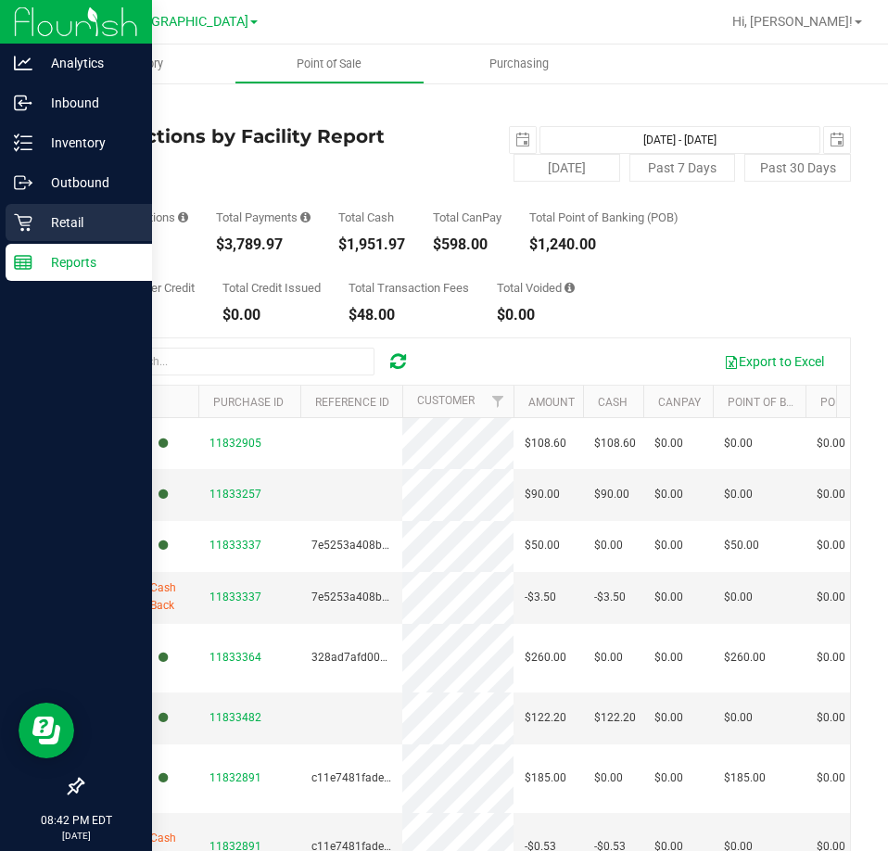
click at [27, 220] on icon at bounding box center [23, 222] width 19 height 19
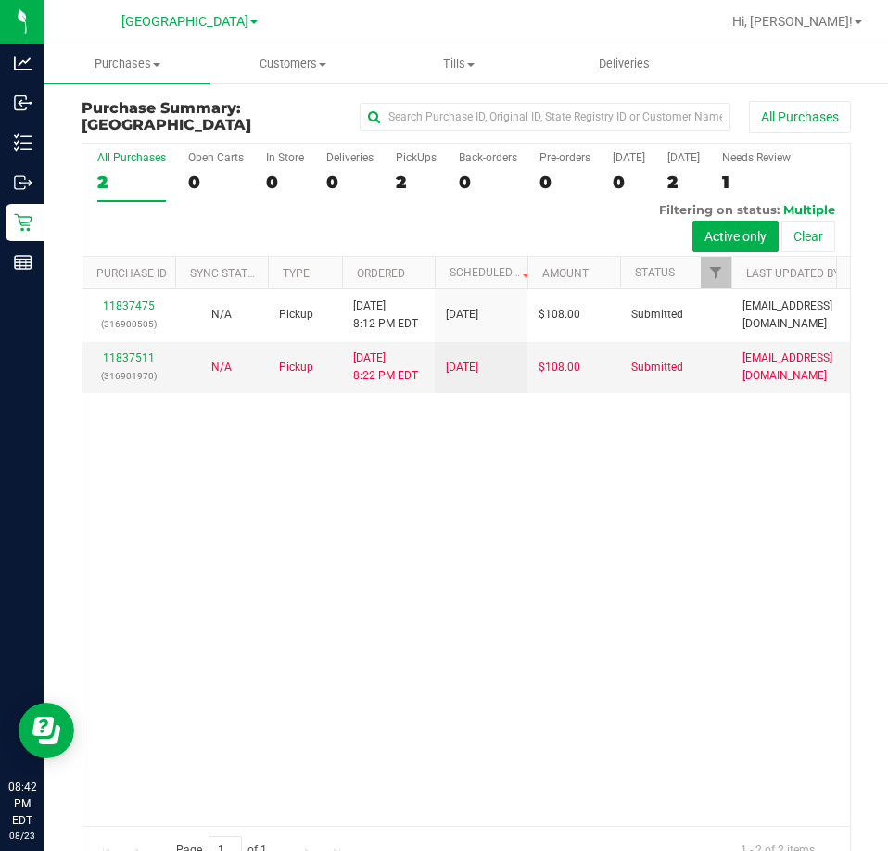
click at [361, 514] on div "11837475 (316900505) N/A Pickup [DATE] 8:12 PM EDT 8/24/2025 $108.00 Submitted …" at bounding box center [465, 557] width 767 height 536
click at [459, 61] on span "Tills" at bounding box center [458, 64] width 164 height 17
click at [494, 110] on span "Manage tills" at bounding box center [437, 112] width 125 height 16
